Goal: Transaction & Acquisition: Purchase product/service

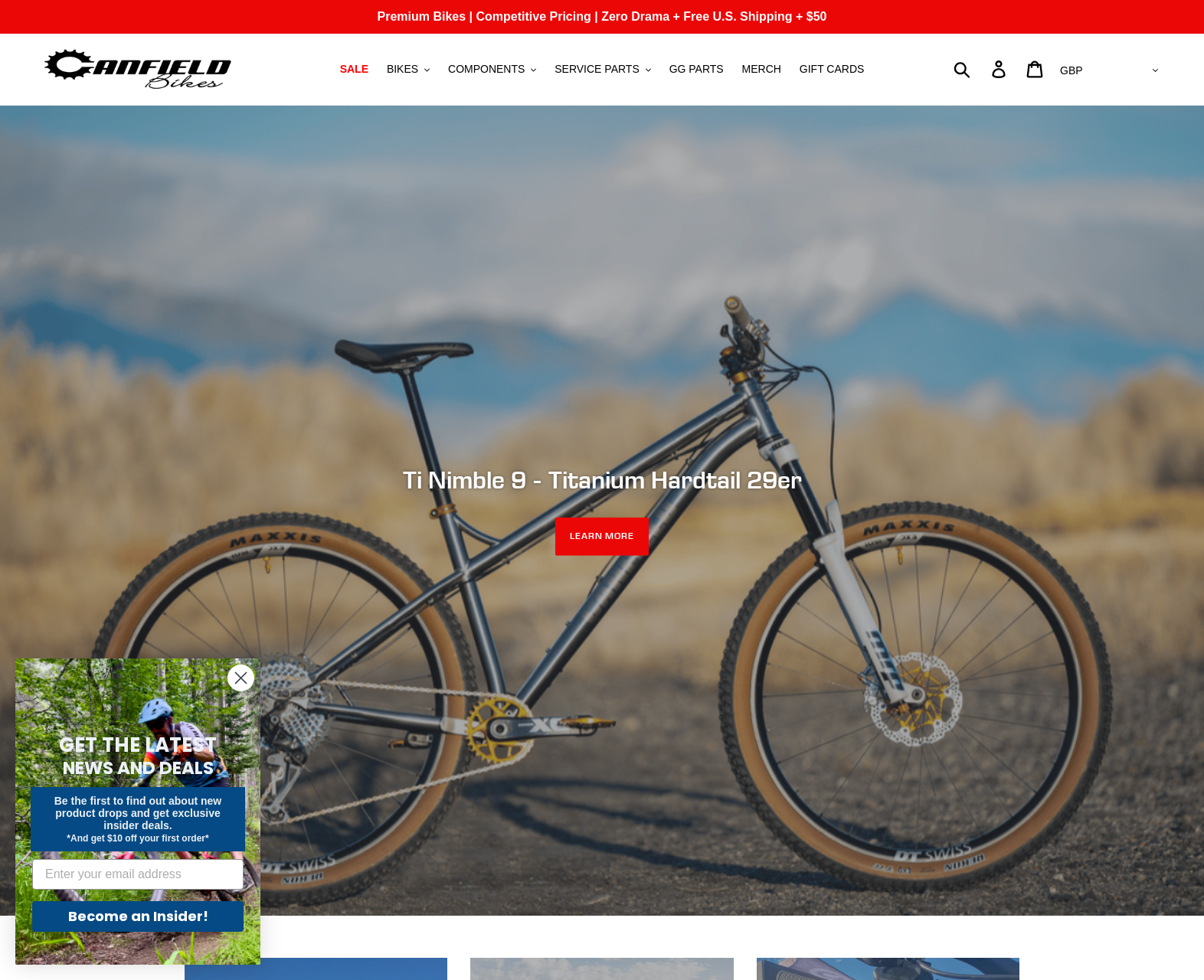
click at [241, 681] on circle "Close dialog" at bounding box center [240, 678] width 25 height 25
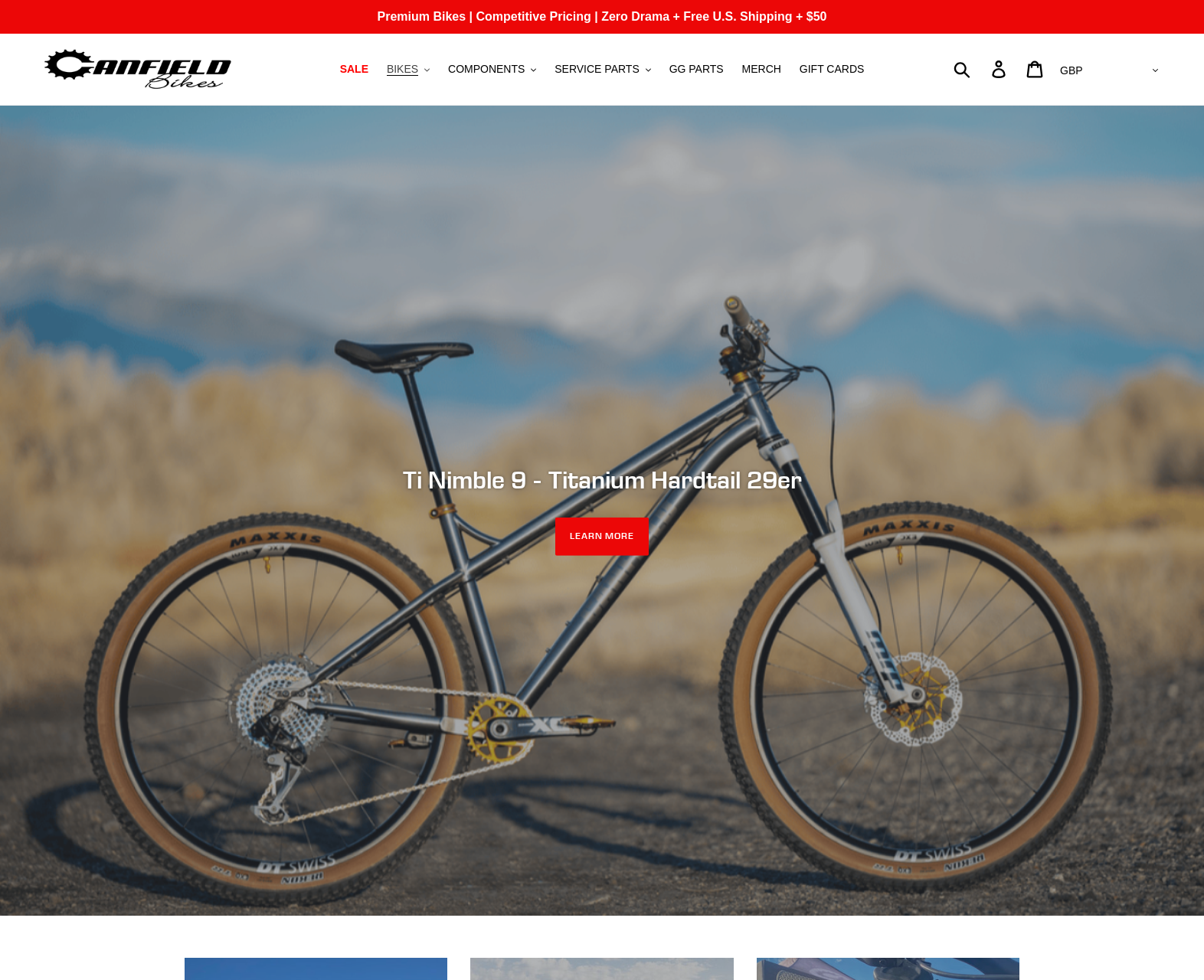
click at [413, 65] on span "BIKES" at bounding box center [402, 69] width 31 height 13
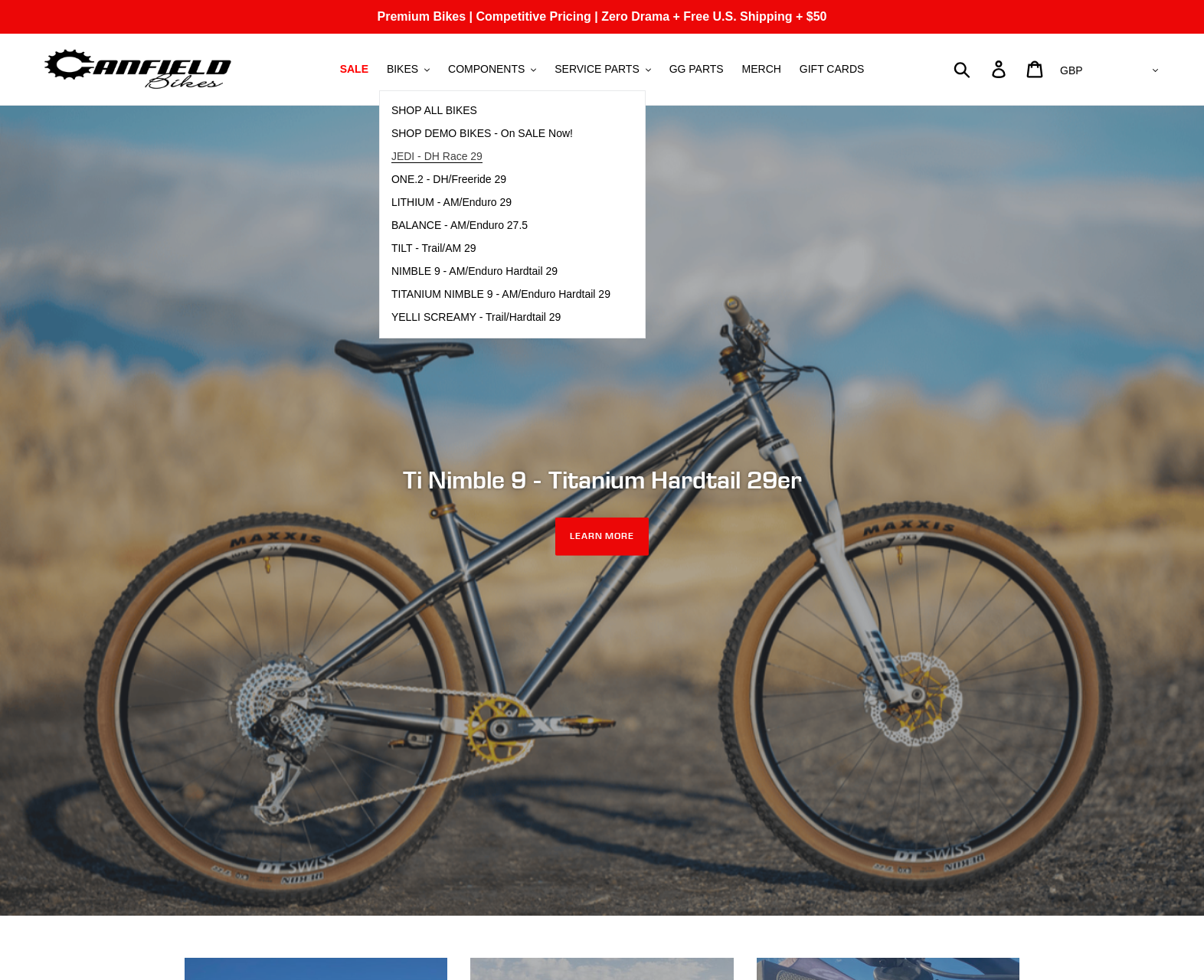
click at [420, 162] on span "JEDI - DH Race 29" at bounding box center [437, 156] width 91 height 13
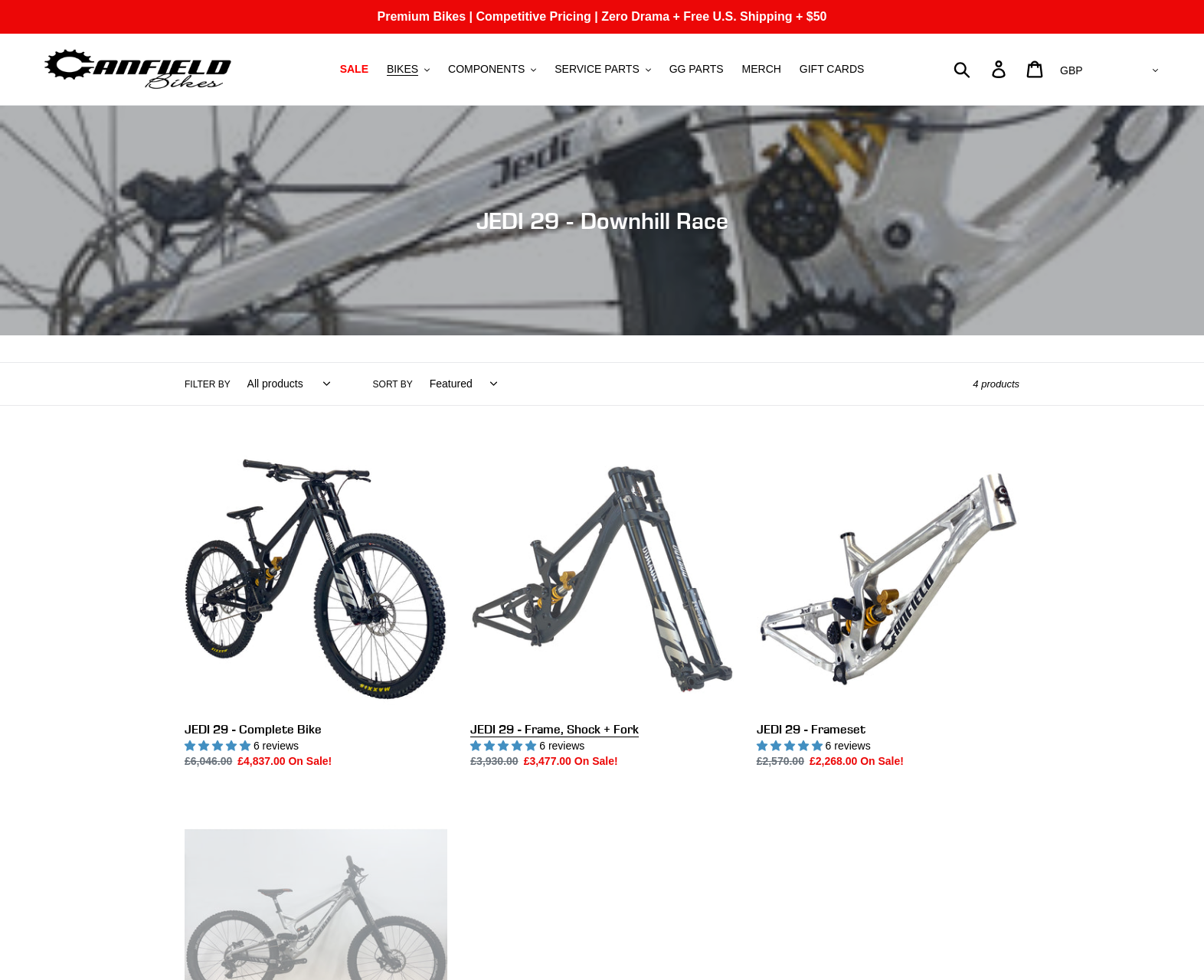
click at [584, 588] on link "JEDI 29 - Frame, Shock + Fork" at bounding box center [601, 609] width 263 height 322
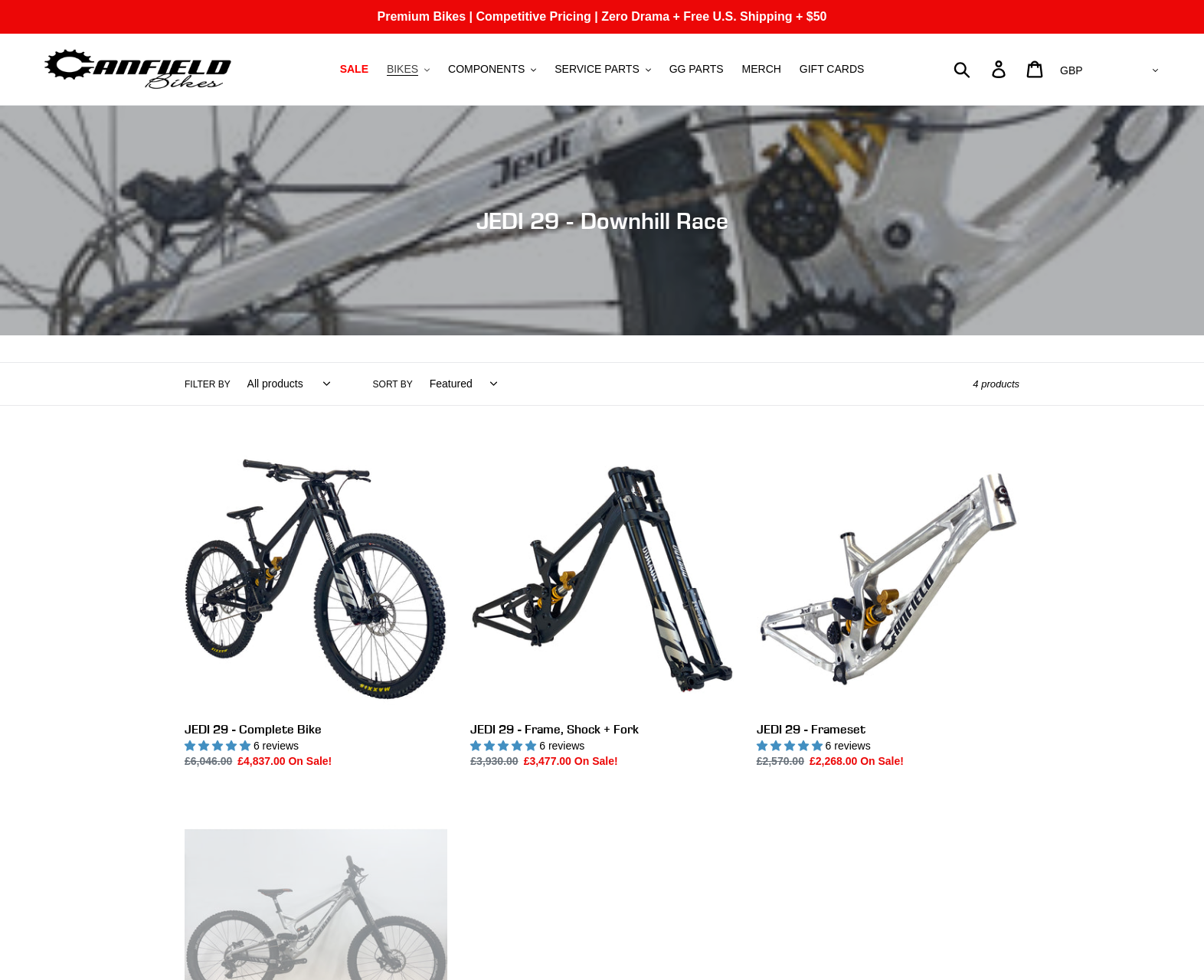
click at [406, 72] on span "BIKES" at bounding box center [402, 69] width 31 height 13
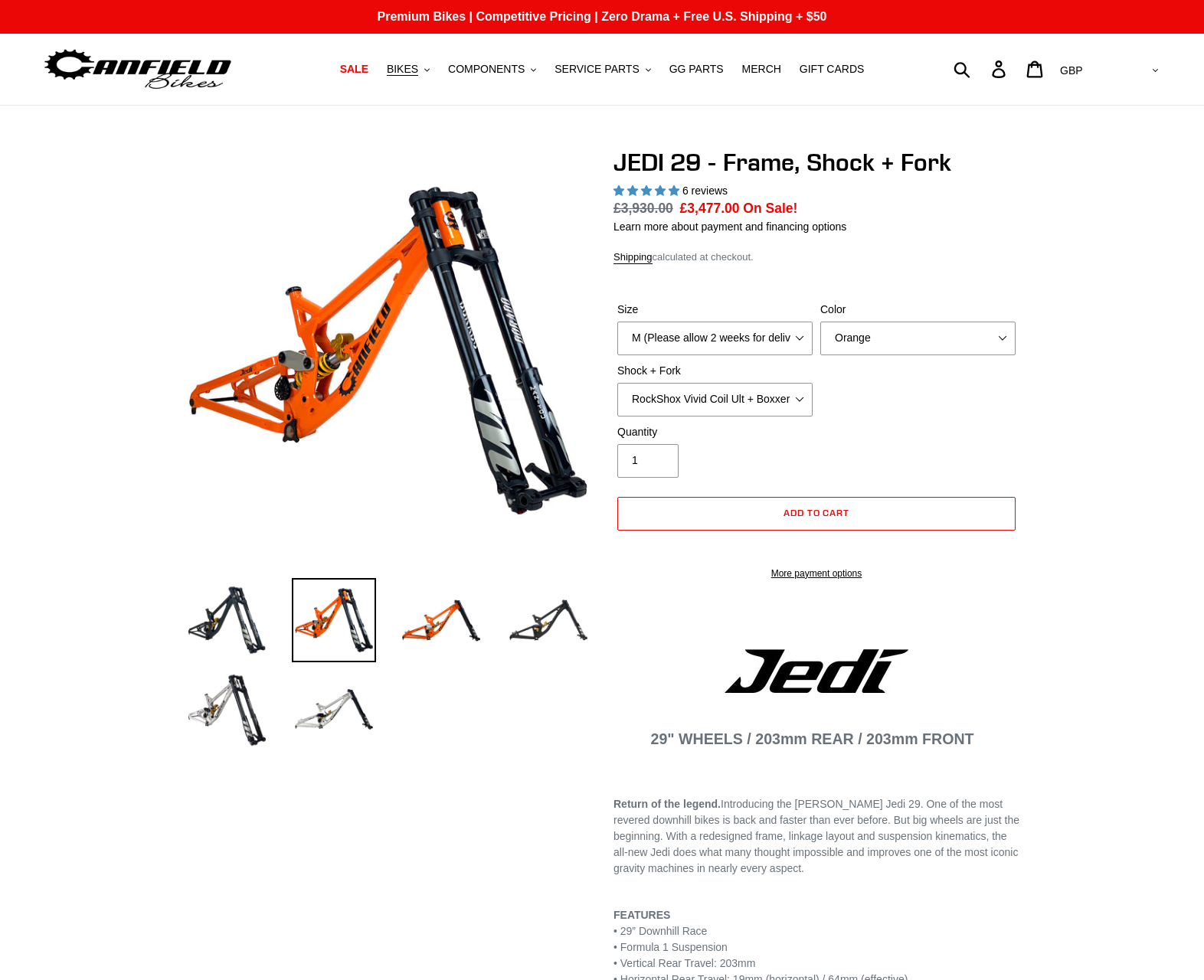
click at [327, 361] on img at bounding box center [388, 351] width 400 height 400
select select "highest-rating"
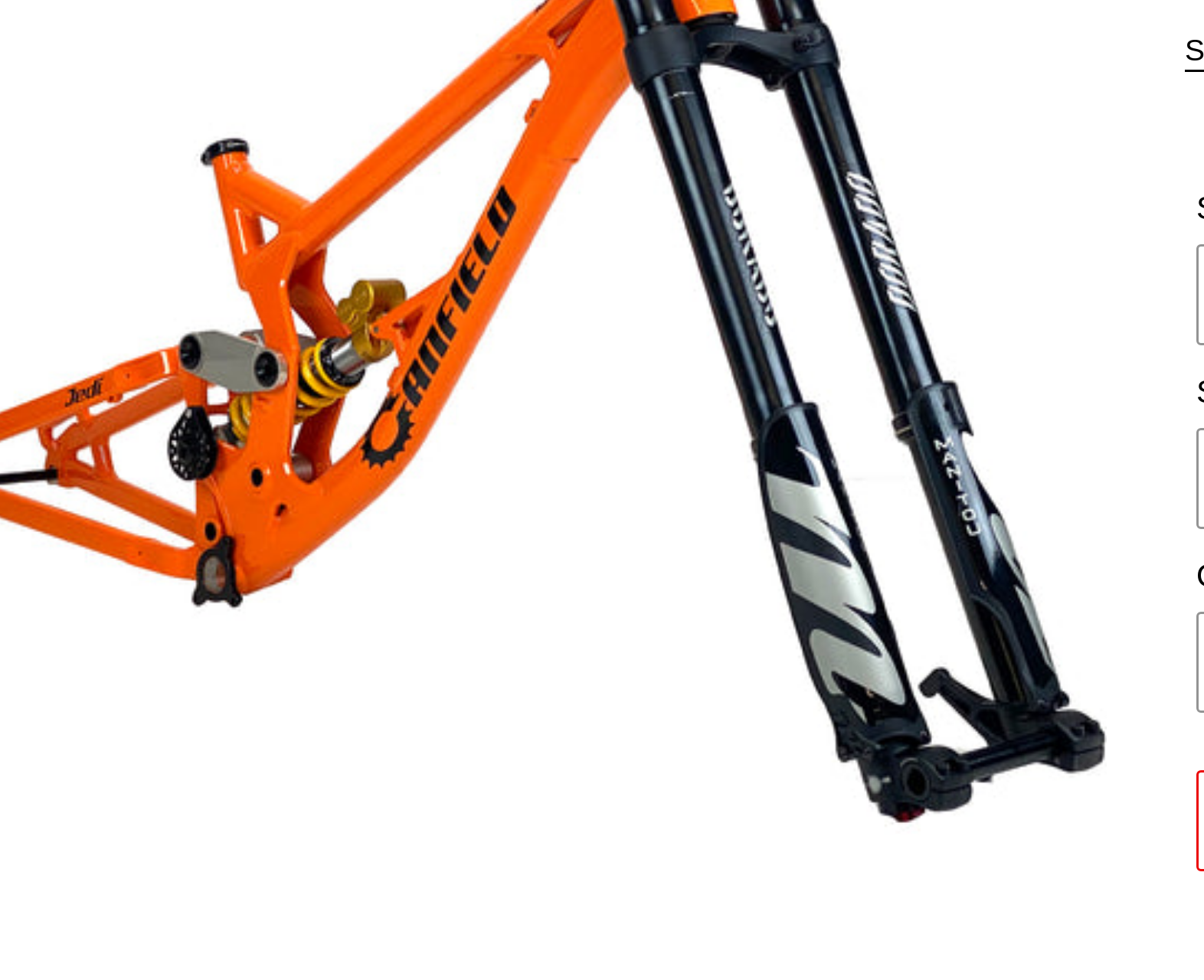
scroll to position [174, 0]
